Goal: Navigation & Orientation: Find specific page/section

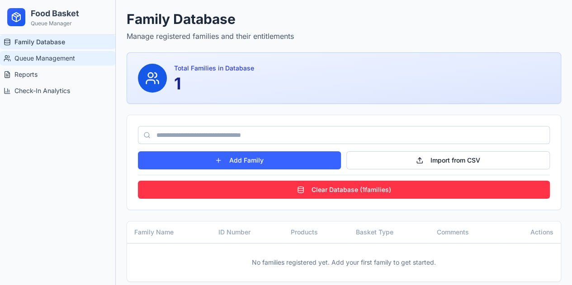
click at [66, 55] on span "Queue Management" at bounding box center [44, 58] width 61 height 9
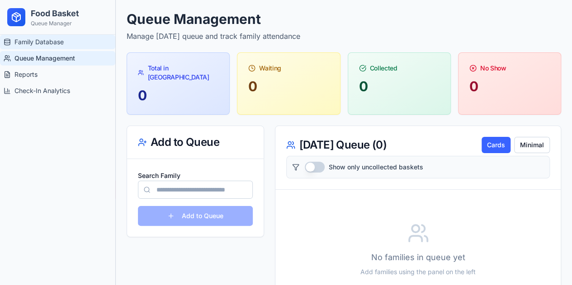
click at [59, 42] on span "Family Database" at bounding box center [38, 42] width 49 height 9
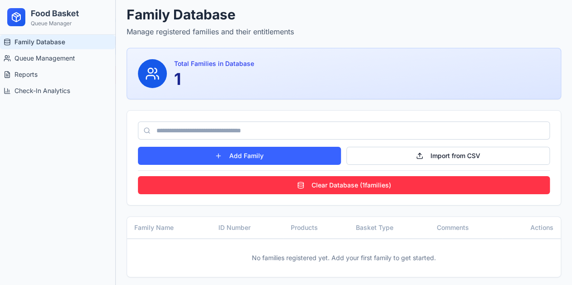
scroll to position [6, 0]
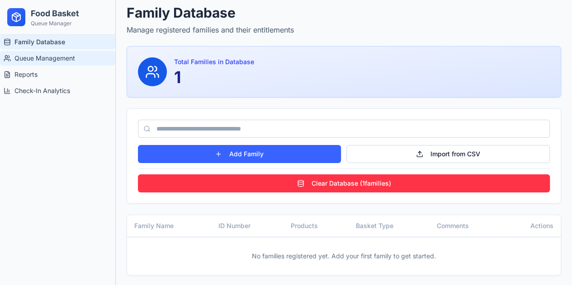
click at [52, 57] on span "Queue Management" at bounding box center [44, 58] width 61 height 9
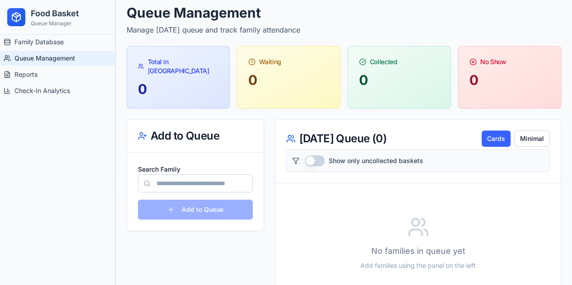
click at [18, 66] on ul "Family Database Queue Management Reports Check-In Analytics" at bounding box center [57, 66] width 115 height 63
click at [19, 81] on link "Reports" at bounding box center [57, 74] width 115 height 14
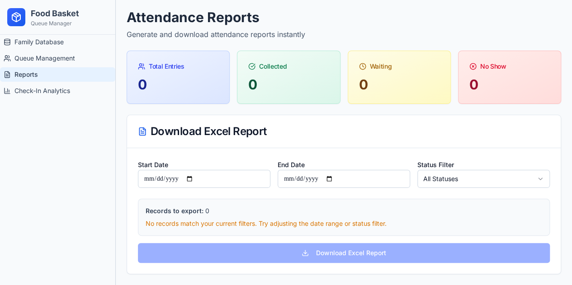
scroll to position [0, 0]
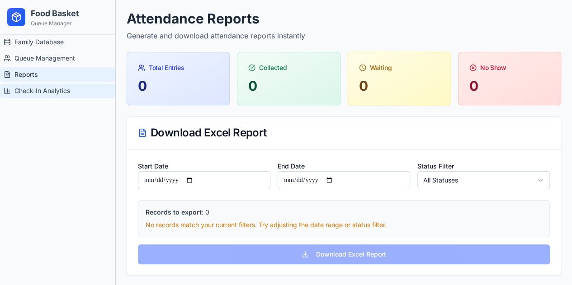
click at [23, 94] on span "Check-In Analytics" at bounding box center [42, 90] width 56 height 9
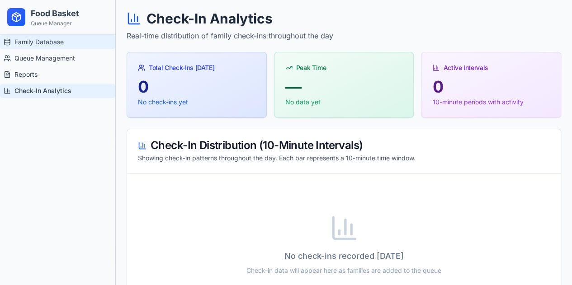
click at [25, 44] on span "Family Database" at bounding box center [38, 42] width 49 height 9
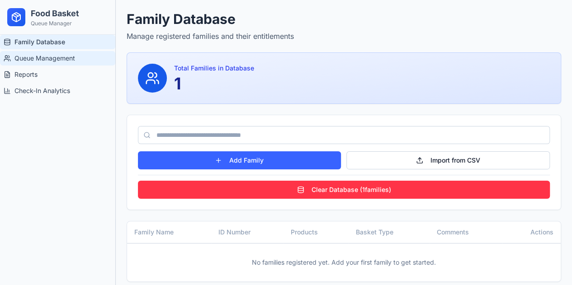
click at [41, 60] on span "Queue Management" at bounding box center [44, 58] width 61 height 9
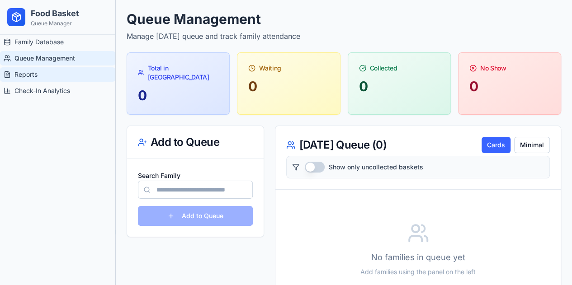
click at [32, 73] on span "Reports" at bounding box center [25, 74] width 23 height 9
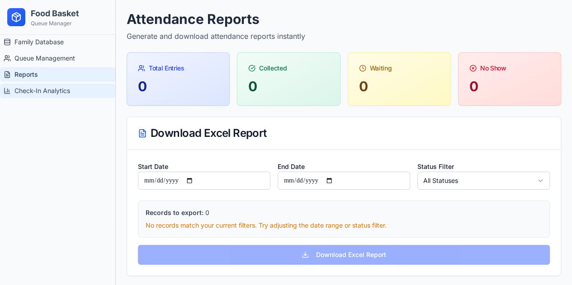
click at [31, 89] on span "Check-In Analytics" at bounding box center [42, 90] width 56 height 9
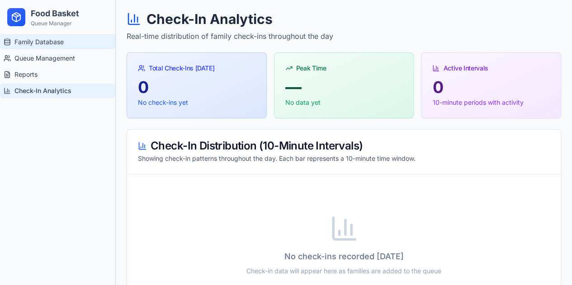
click at [32, 46] on span "Family Database" at bounding box center [38, 42] width 49 height 9
